Goal: Information Seeking & Learning: Learn about a topic

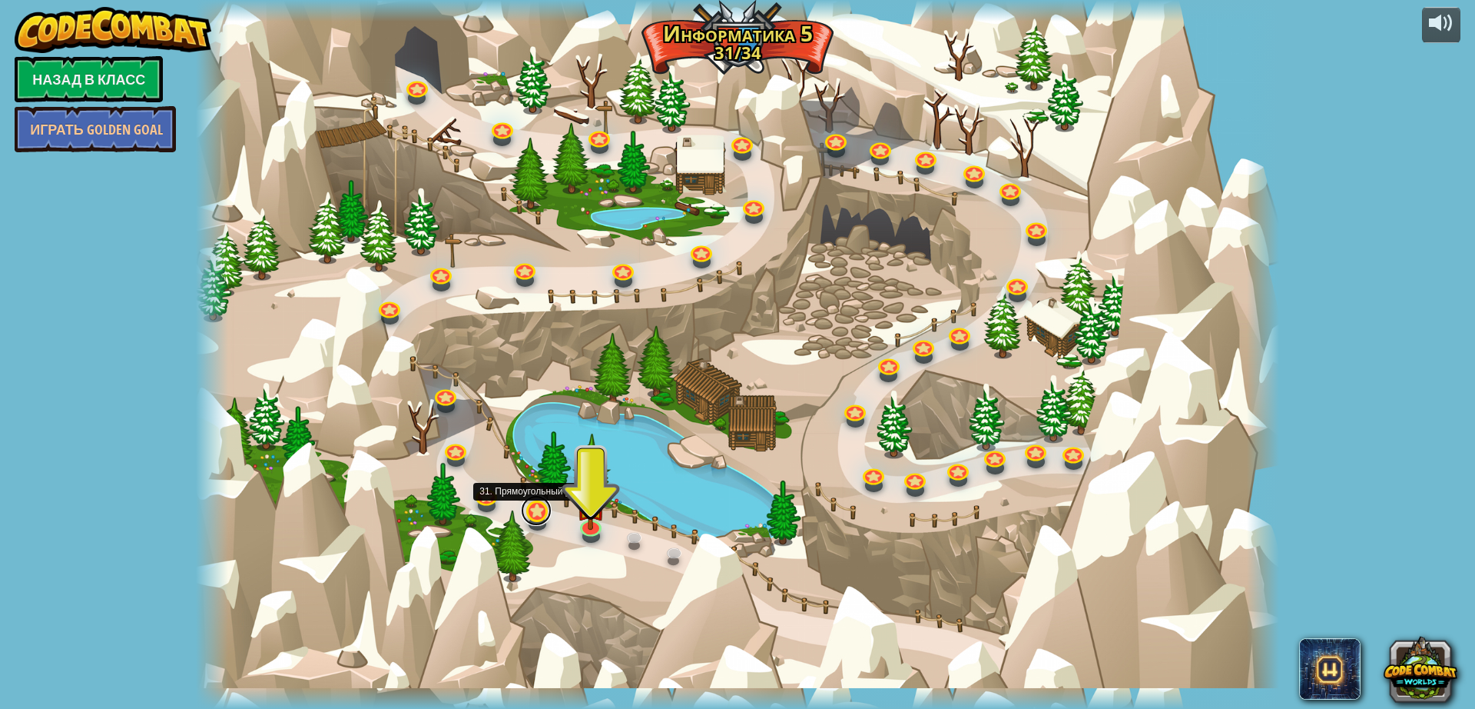
click at [539, 512] on link at bounding box center [536, 510] width 31 height 31
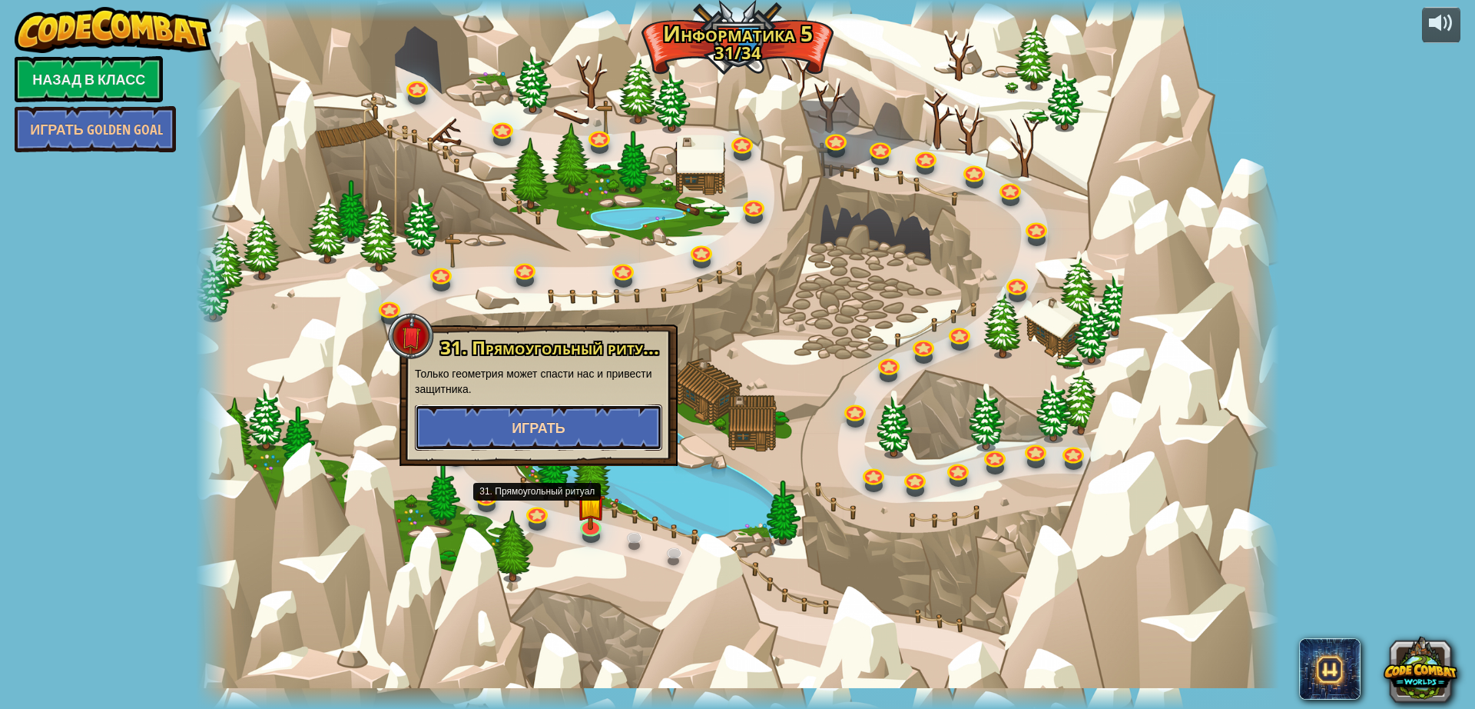
click at [585, 423] on button "Играть" at bounding box center [538, 427] width 247 height 46
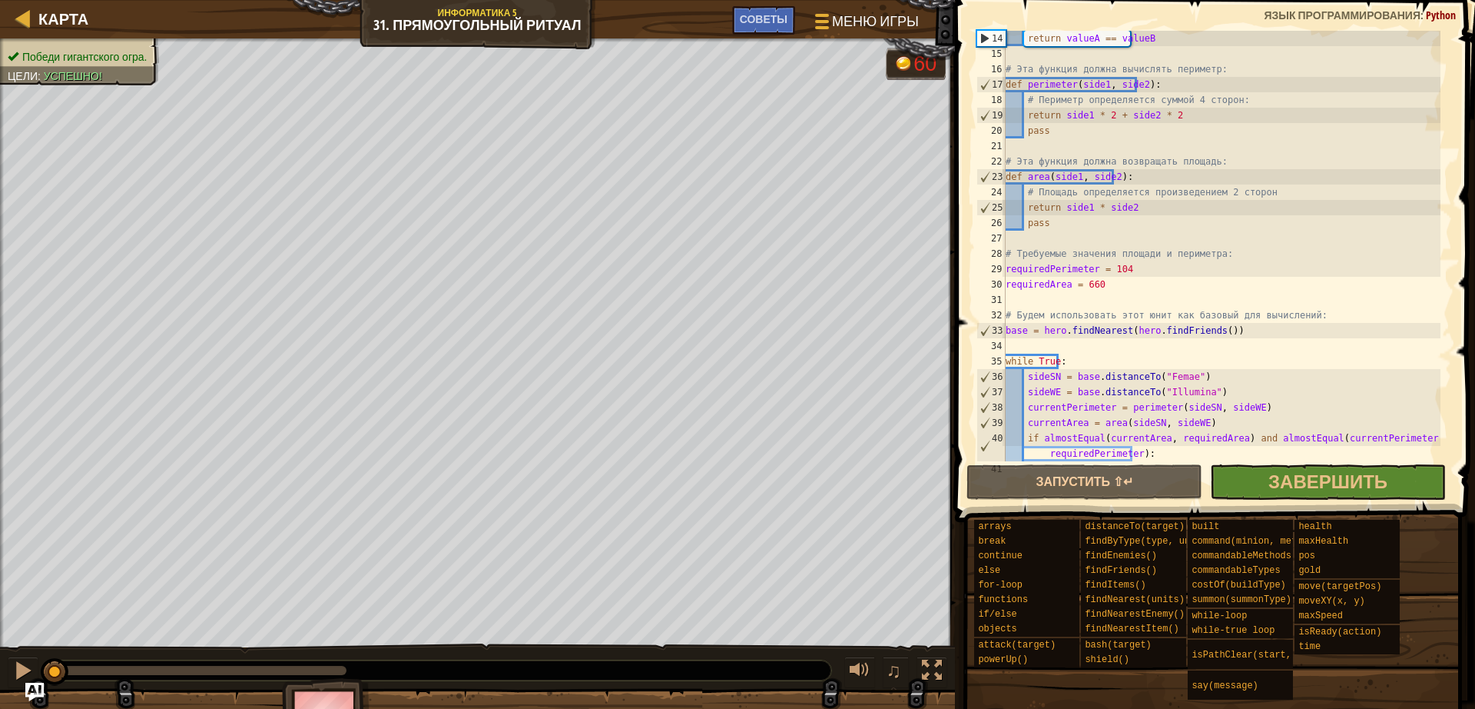
scroll to position [246, 0]
